Goal: Communication & Community: Answer question/provide support

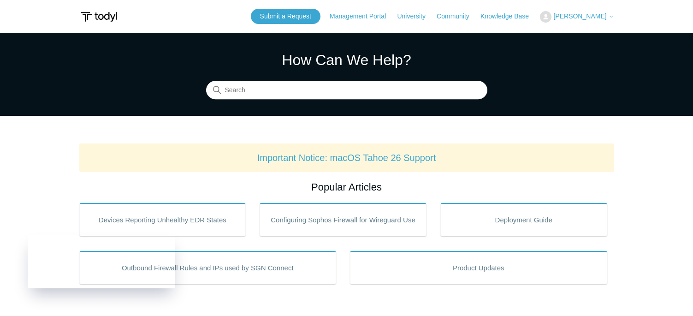
click at [599, 18] on span "[PERSON_NAME]" at bounding box center [579, 15] width 53 height 7
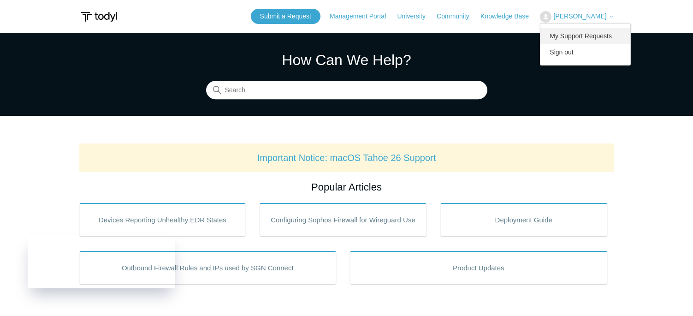
click at [607, 39] on link "My Support Requests" at bounding box center [586, 36] width 90 height 16
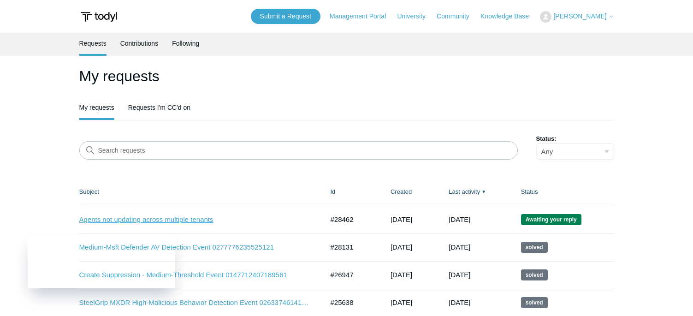
click at [184, 218] on link "Agents not updating across multiple tenants" at bounding box center [194, 219] width 231 height 11
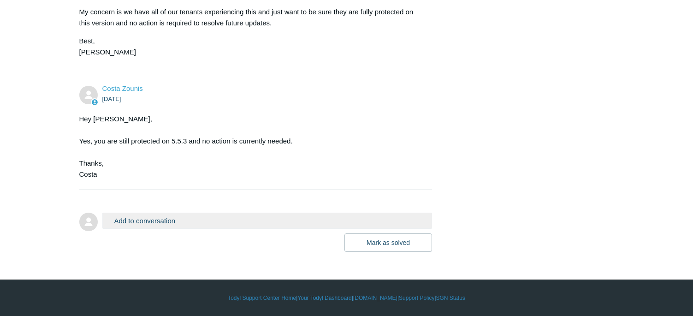
scroll to position [534, 0]
click at [371, 248] on button "Mark as solved" at bounding box center [389, 242] width 88 height 18
click at [390, 242] on button "Mark as solved" at bounding box center [389, 242] width 88 height 18
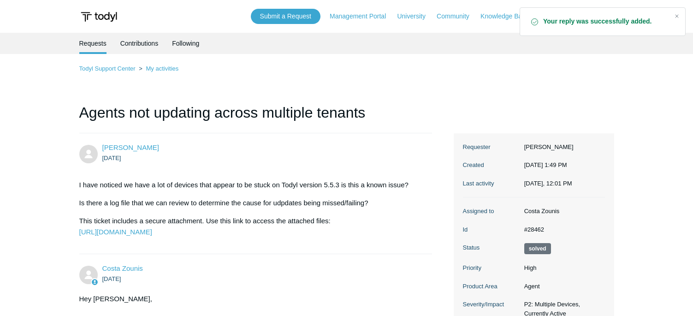
click at [424, 33] on ul "Requests Contributions Following" at bounding box center [346, 43] width 535 height 21
click at [674, 15] on div "Close" at bounding box center [677, 16] width 13 height 13
click at [602, 17] on span "[PERSON_NAME]" at bounding box center [579, 15] width 53 height 7
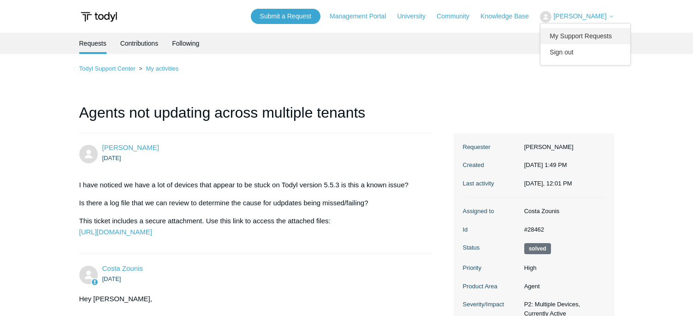
click at [598, 36] on link "My Support Requests" at bounding box center [586, 36] width 90 height 16
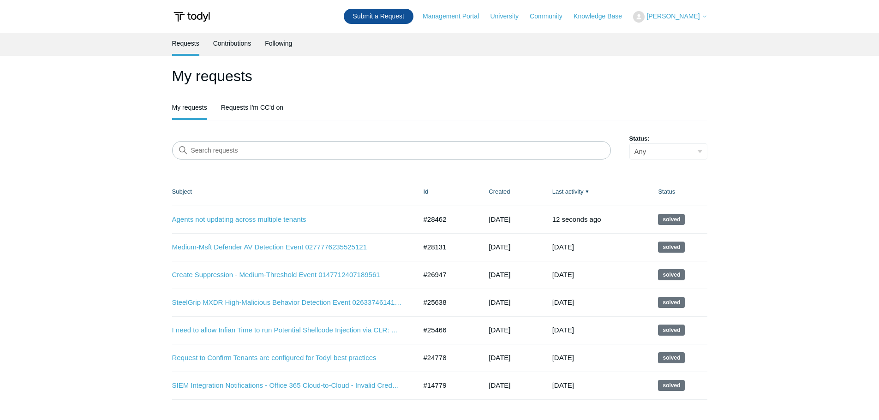
click at [404, 17] on link "Submit a Request" at bounding box center [379, 16] width 70 height 15
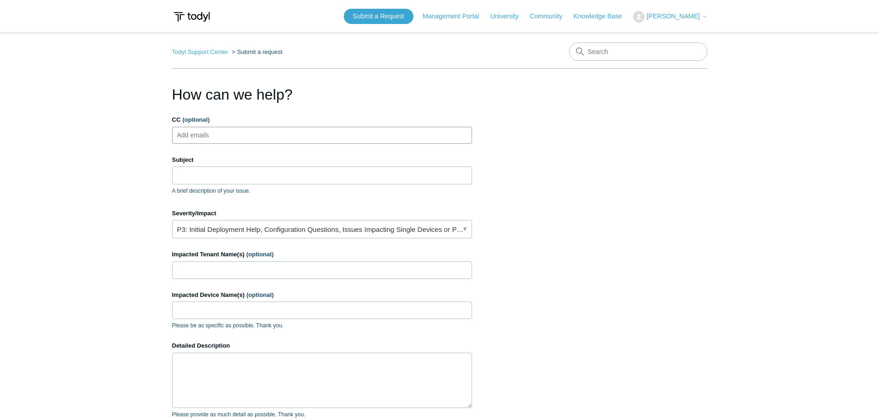
click at [246, 129] on ul "Add emails" at bounding box center [322, 135] width 300 height 17
click at [226, 170] on input "Subject" at bounding box center [322, 175] width 300 height 18
type input "GeoVision Camera Server"
click at [458, 229] on link "P3: Initial Deployment Help, Configuration Questions, Issues Impacting Single D…" at bounding box center [322, 229] width 300 height 18
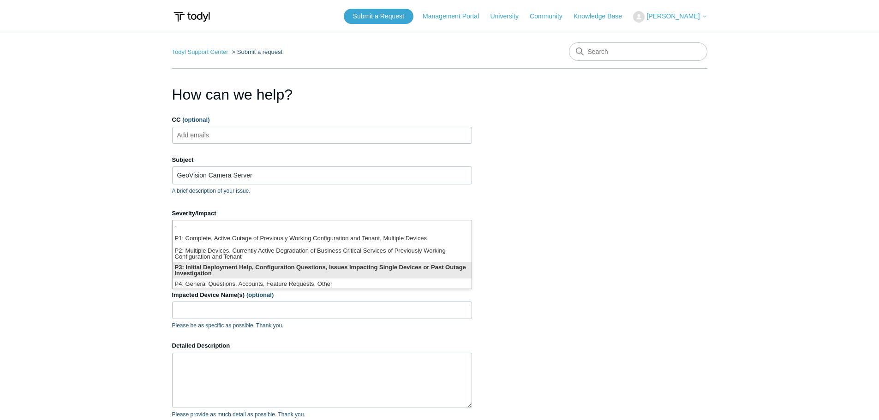
click at [267, 272] on li "P3: Initial Deployment Help, Configuration Questions, Issues Impacting Single D…" at bounding box center [321, 270] width 299 height 17
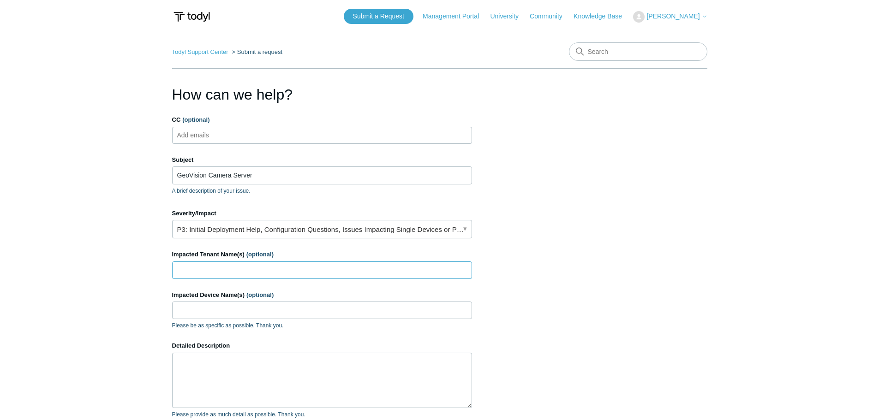
click at [226, 268] on input "Impacted Tenant Name(s) (optional)" at bounding box center [322, 271] width 300 height 18
type input "American Event Services"
click at [206, 318] on input "Impacted Device Name(s) (optional)" at bounding box center [322, 311] width 300 height 18
type input "DESKTOP-I66IM5Q"
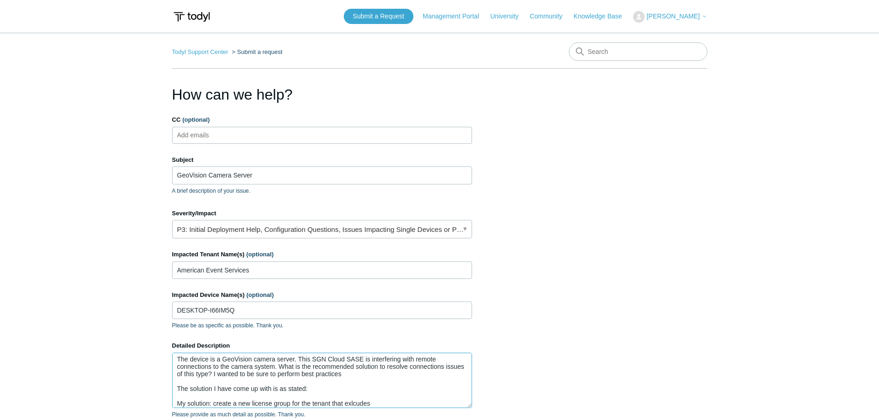
scroll to position [7, 0]
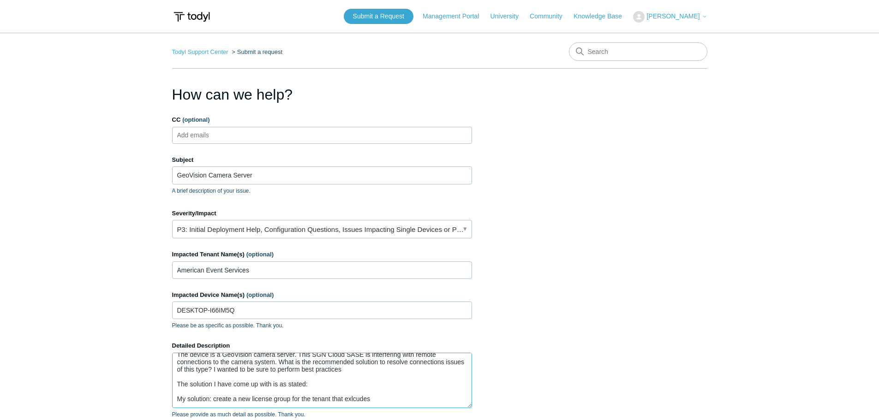
drag, startPoint x: 214, startPoint y: 404, endPoint x: 167, endPoint y: 399, distance: 47.3
click at [167, 399] on main "Todyl Support Center Submit a request How can we help? CC (optional) Add emails…" at bounding box center [439, 265] width 879 height 464
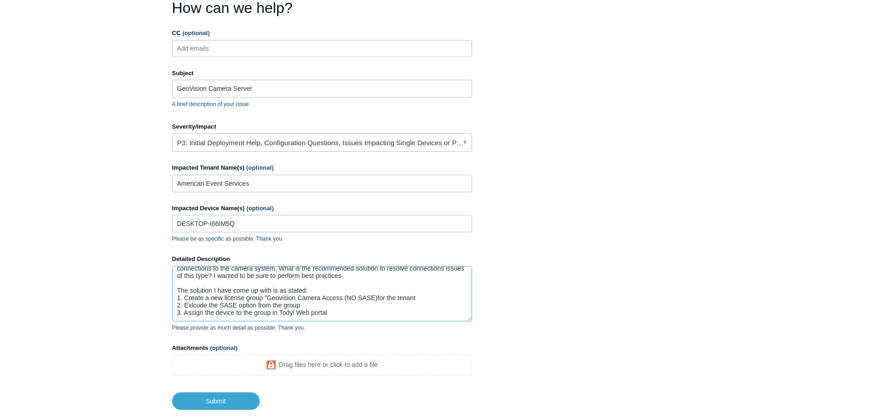
scroll to position [138, 0]
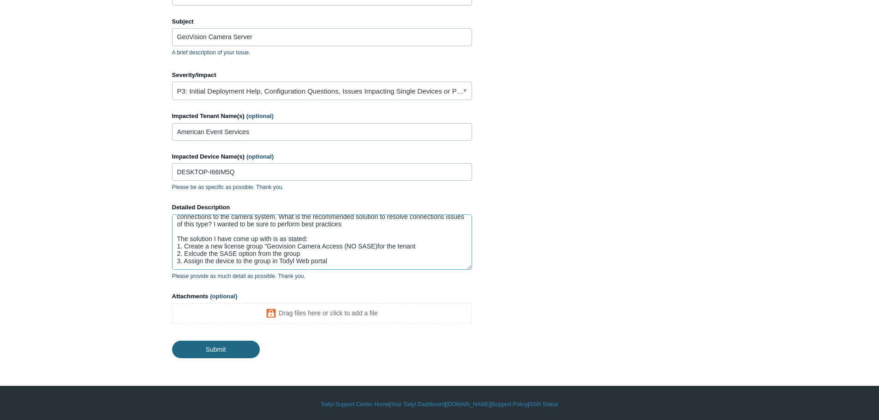
type textarea "The device is a GeoVision camera server. This SGN Cloud SASE is interfering wit…"
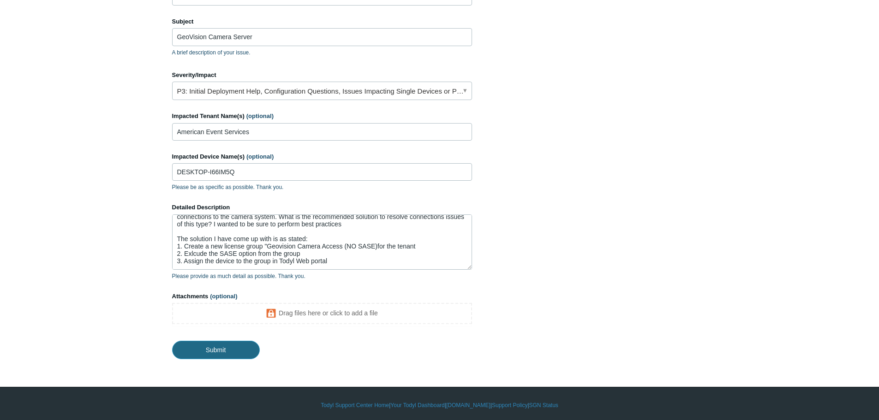
click at [230, 350] on input "Submit" at bounding box center [216, 350] width 88 height 18
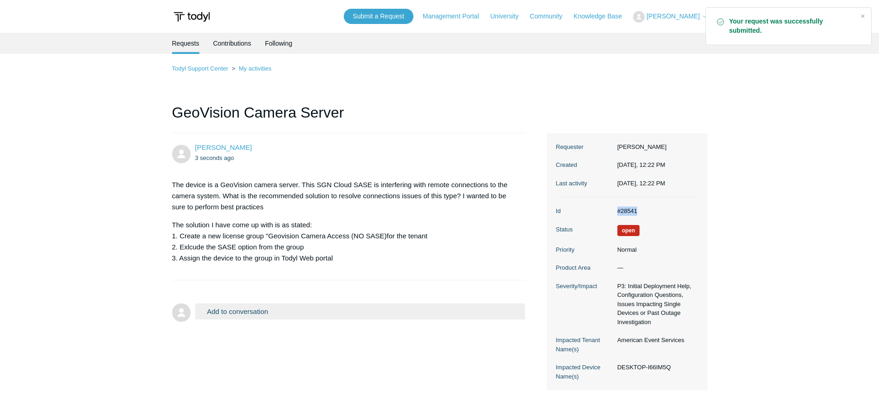
drag, startPoint x: 641, startPoint y: 214, endPoint x: 599, endPoint y: 211, distance: 41.6
click at [599, 211] on dl "Id #28541 Status Open Priority Normal Product Area — Severity/Impact P3: Initia…" at bounding box center [627, 293] width 142 height 193
copy dl "#28541"
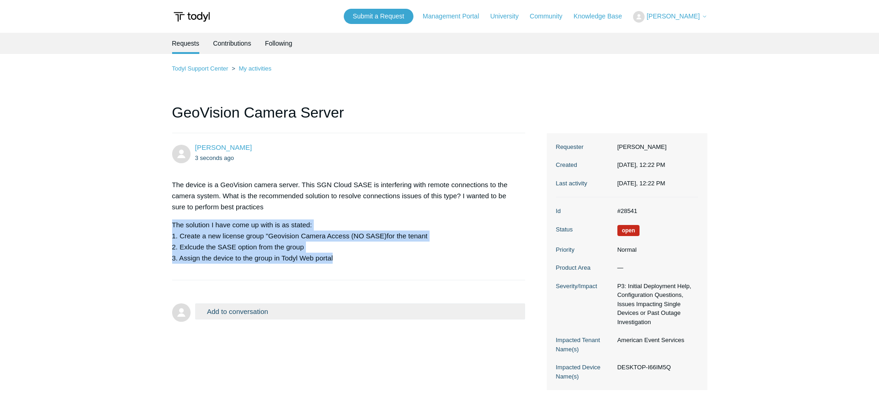
drag, startPoint x: 339, startPoint y: 261, endPoint x: 173, endPoint y: 224, distance: 170.1
click at [173, 224] on p "The solution I have come up with is as stated: 1. Create a new license group "G…" at bounding box center [344, 242] width 344 height 44
copy p "The solution I have come up with is as stated: 1. Create a new license group "G…"
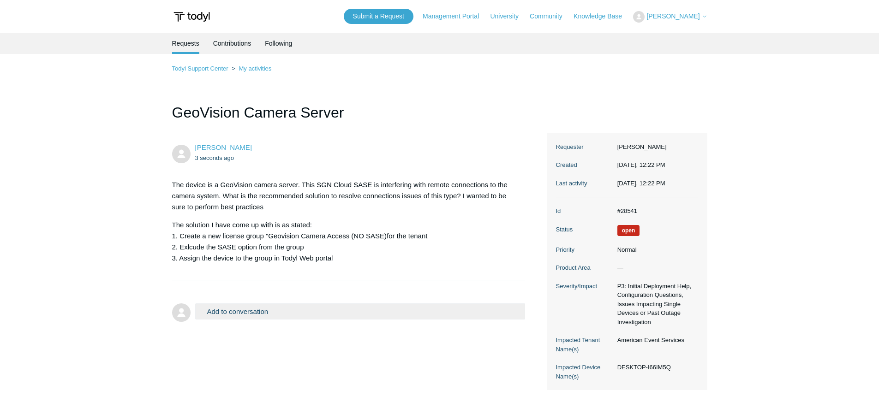
click at [276, 282] on div at bounding box center [348, 284] width 353 height 9
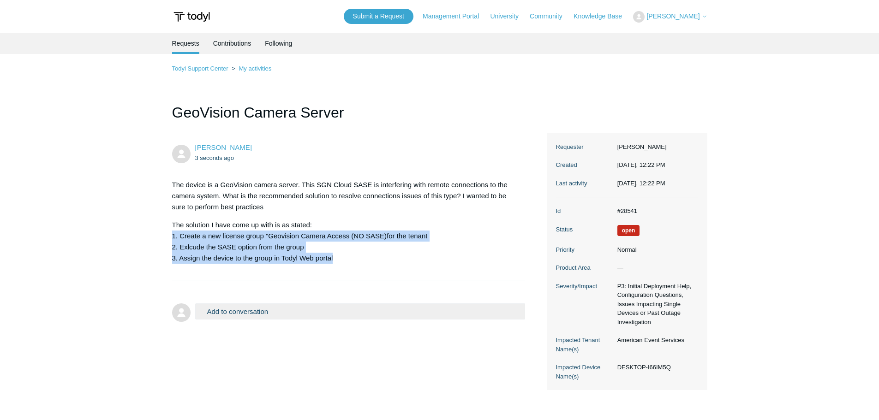
drag, startPoint x: 335, startPoint y: 263, endPoint x: 169, endPoint y: 240, distance: 168.0
click at [169, 240] on main "Requests Contributions Following Todyl Support Center My activities GeoVision C…" at bounding box center [439, 222] width 879 height 378
copy p "1. Create a new license group "Geovision Camera Access (NO SASE)for the tenant …"
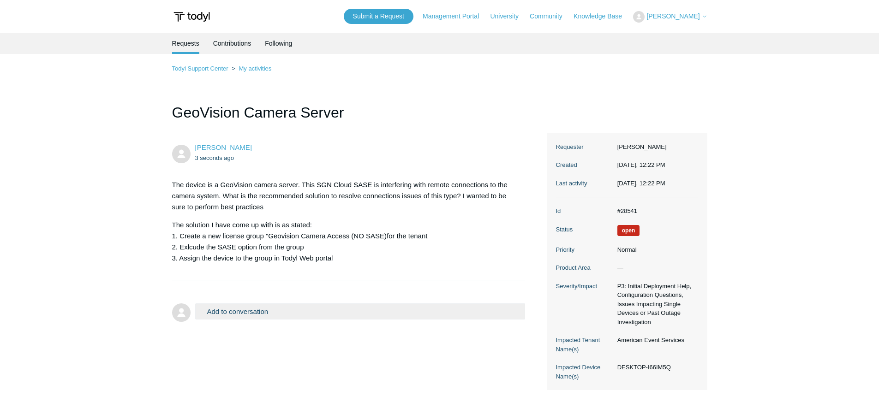
click at [113, 39] on div "Requests Contributions Following" at bounding box center [439, 43] width 879 height 21
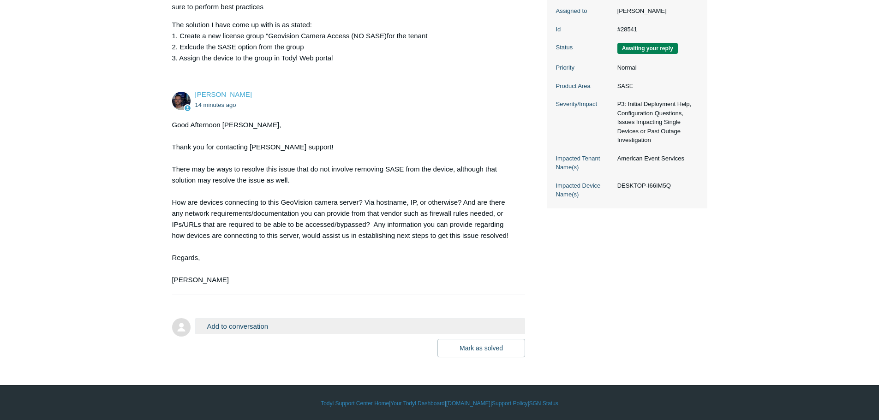
scroll to position [202, 0]
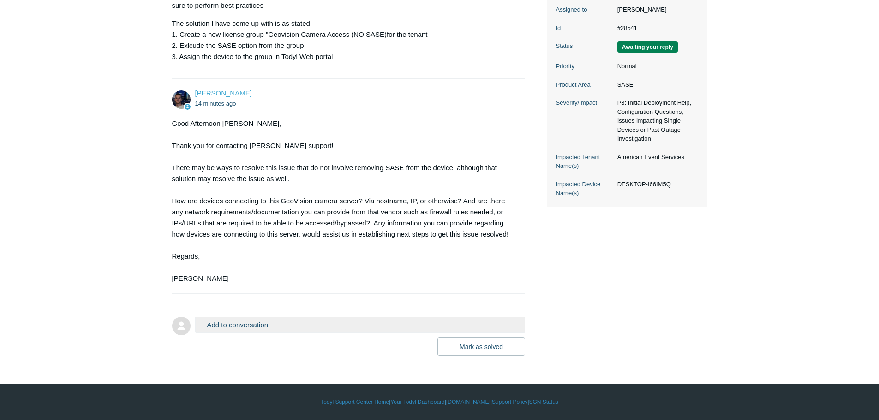
click at [265, 321] on button "Add to conversation" at bounding box center [360, 325] width 330 height 16
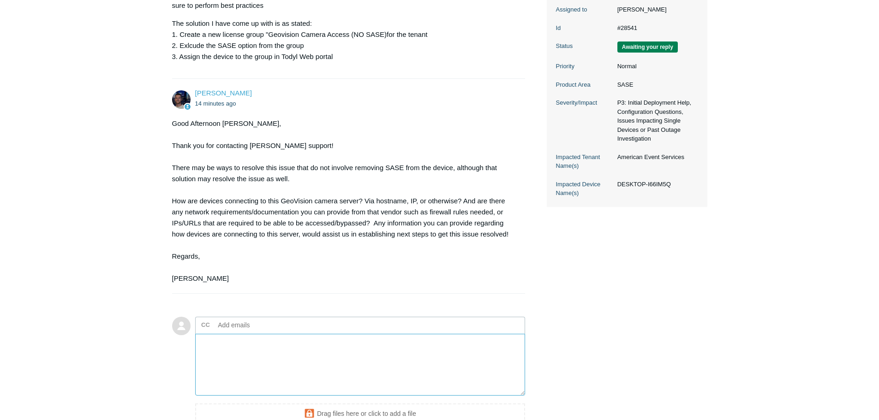
click at [247, 361] on textarea "Add your reply" at bounding box center [360, 365] width 330 height 62
type textarea "I"
paste textarea "With GeoVision Cloud, you do not use the NVR's hostname or IP address for the c…"
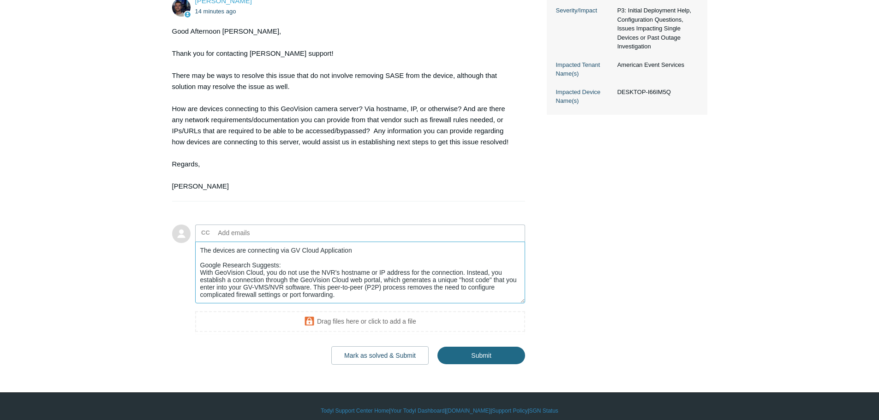
scroll to position [5, 0]
click at [371, 246] on textarea "The devices are connecting via GV Cloud Application Google Research Suggests: W…" at bounding box center [360, 273] width 330 height 62
click at [339, 288] on textarea "The devices are connecting via GV Cloud Application Google Research Suggests: W…" at bounding box center [360, 273] width 330 height 62
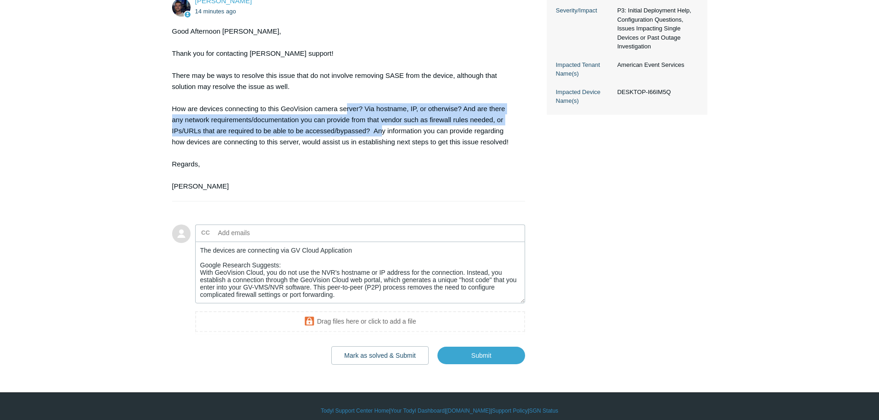
drag, startPoint x: 352, startPoint y: 111, endPoint x: 380, endPoint y: 134, distance: 35.7
click at [381, 134] on div "Good Afternoon John, Thank you for contacting Todyl support! There may be ways …" at bounding box center [344, 109] width 344 height 166
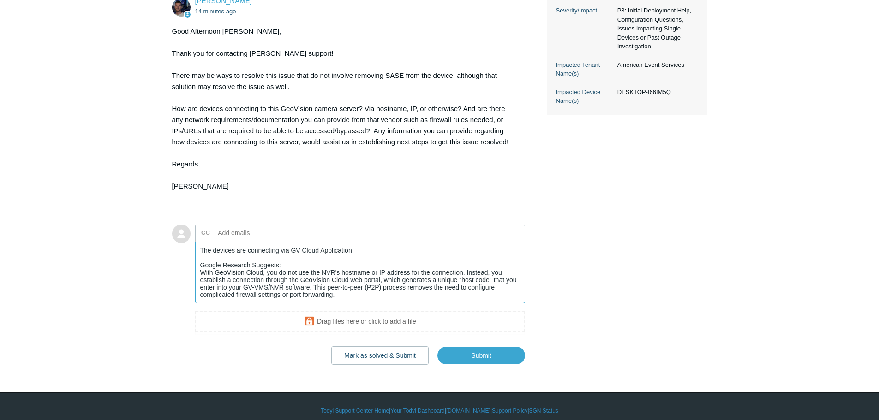
click at [374, 247] on textarea "The devices are connecting via GV Cloud Application Google Research Suggests: W…" at bounding box center [360, 273] width 330 height 62
click at [365, 245] on textarea "The devices are connecting via GV Cloud Application Google Research Suggests: W…" at bounding box center [360, 273] width 330 height 62
paste textarea "GV-VPN: The system uses a peer-to-peer (P2P) virtual private network (VPN) tech…"
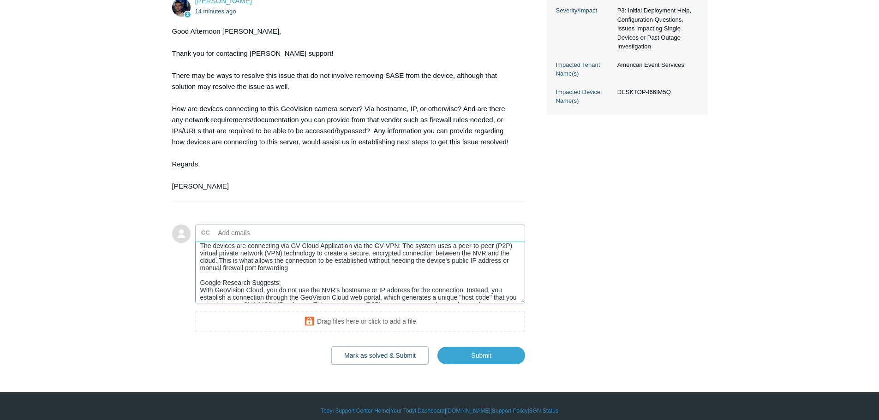
click at [404, 247] on textarea "The devices are connecting via GV Cloud Application via the GV-VPN: The system …" at bounding box center [360, 273] width 330 height 62
click at [403, 247] on textarea "The devices are connecting via GV Cloud Application via the GV-VPN: The system …" at bounding box center [360, 273] width 330 height 62
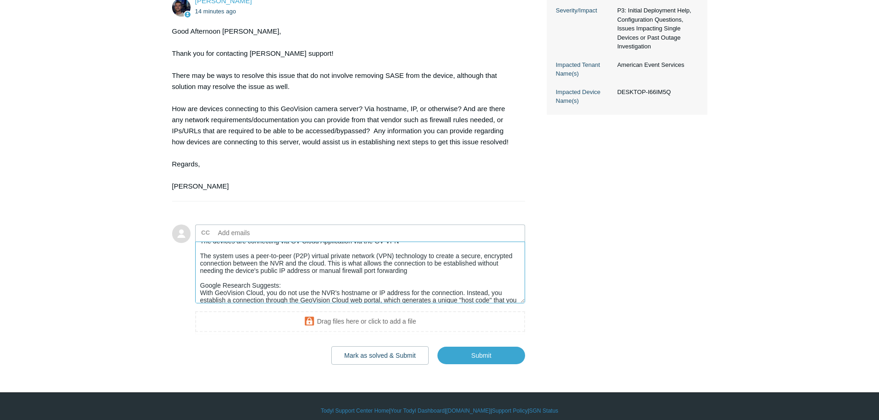
scroll to position [37, 0]
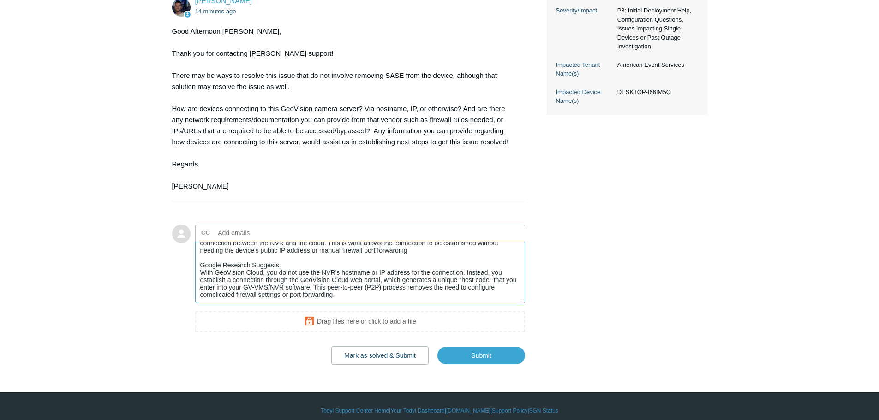
click at [354, 290] on textarea "The devices are connecting via GV Cloud Application via the GV-VPN The system u…" at bounding box center [360, 273] width 330 height 62
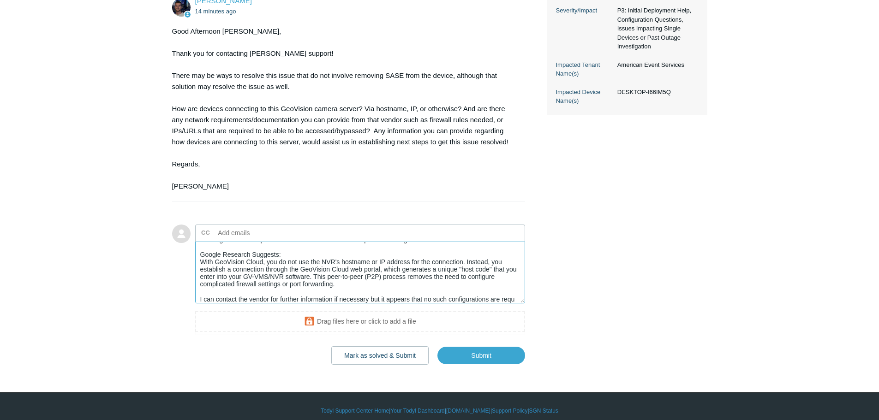
scroll to position [48, 0]
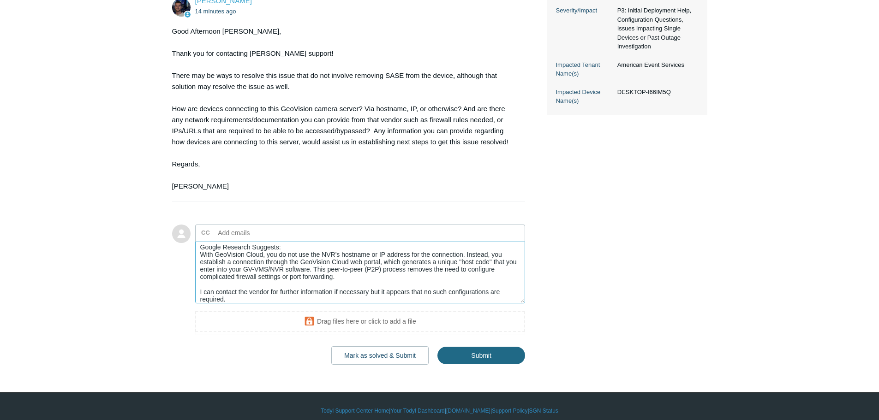
type textarea "The devices are connecting via GV Cloud Application via the GV-VPN The system u…"
click at [477, 360] on input "Submit" at bounding box center [481, 356] width 88 height 18
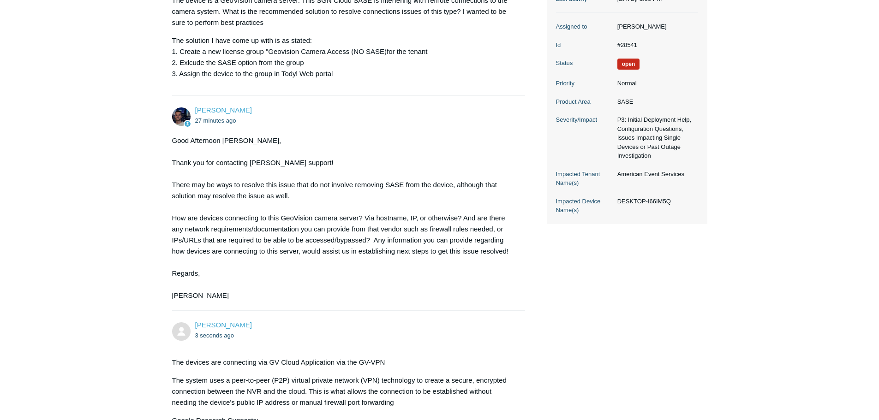
scroll to position [231, 0]
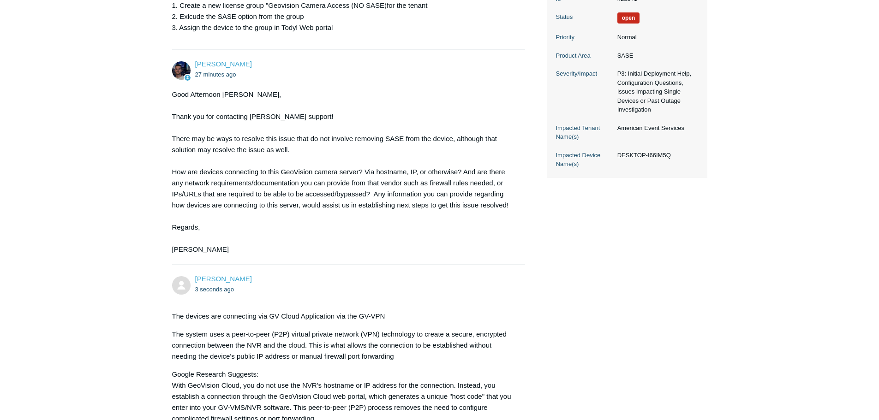
drag, startPoint x: 743, startPoint y: 208, endPoint x: 748, endPoint y: 211, distance: 6.3
click at [744, 208] on main "Requests Contributions Following Todyl Support Center My activities GeoVision C…" at bounding box center [439, 167] width 879 height 730
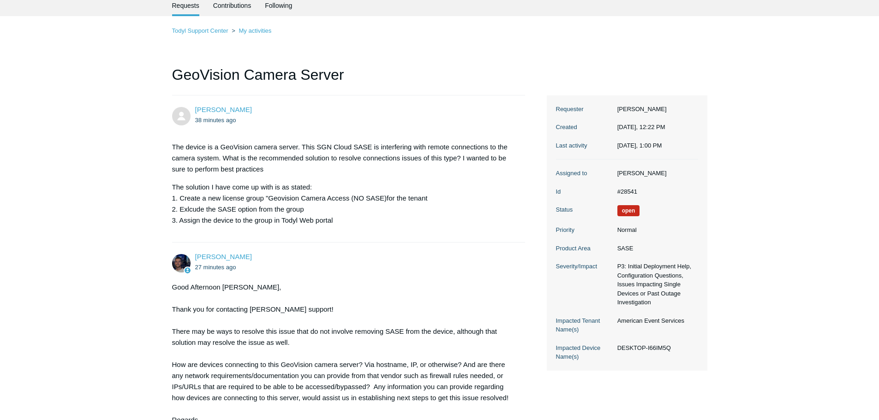
scroll to position [0, 0]
